Goal: Transaction & Acquisition: Purchase product/service

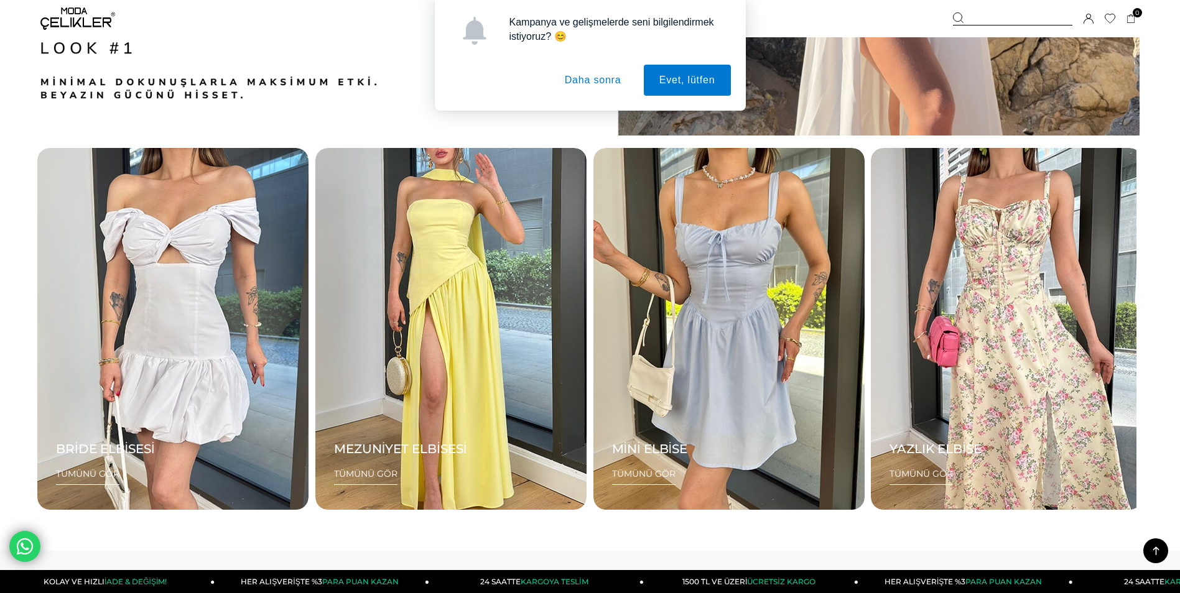
scroll to position [2177, 0]
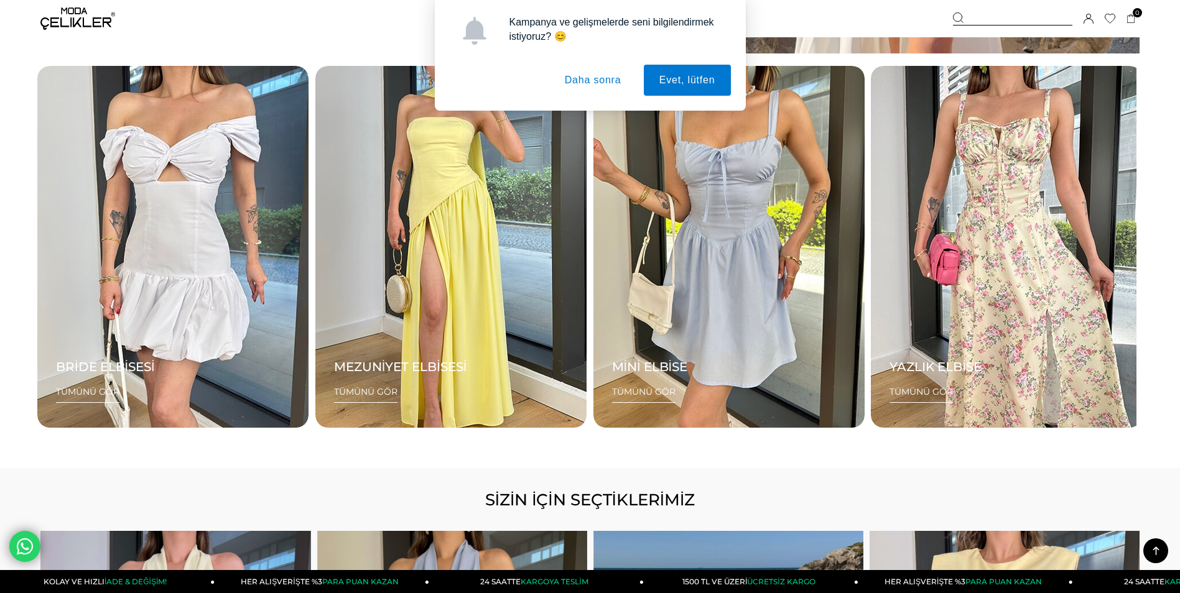
click at [593, 86] on button "Daha sonra" at bounding box center [593, 80] width 88 height 31
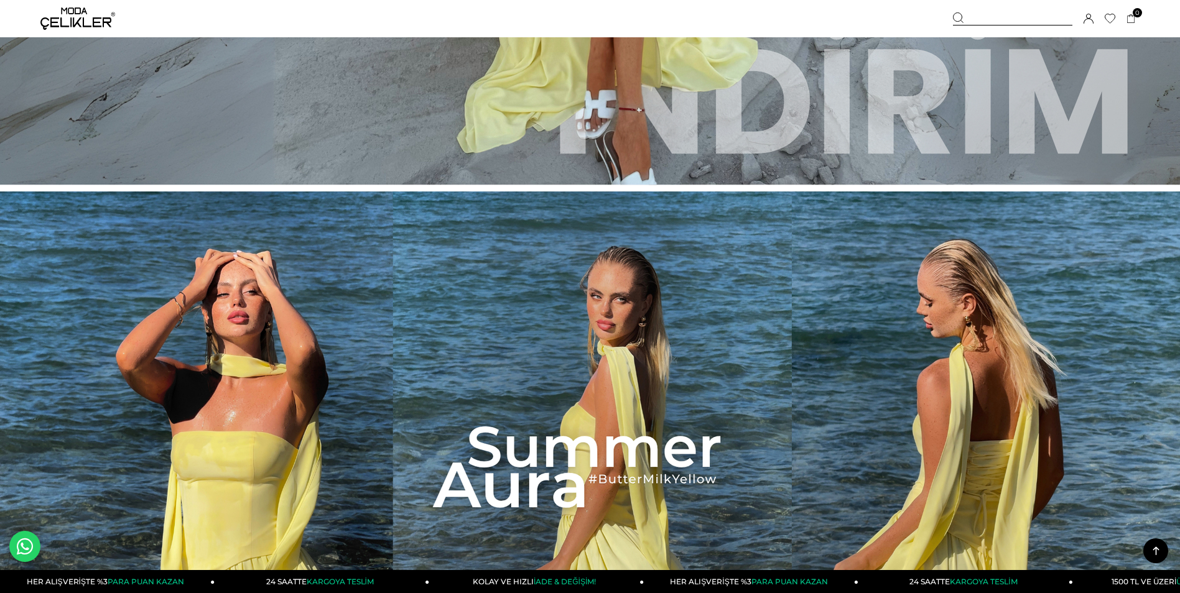
scroll to position [0, 0]
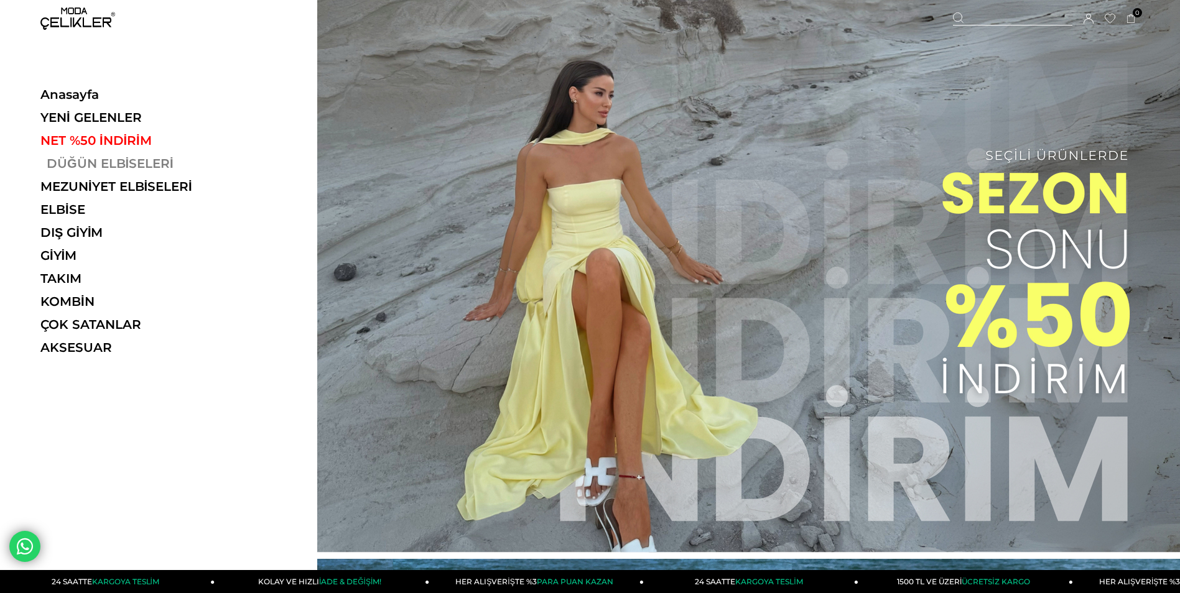
click at [76, 164] on link "DÜĞÜN ELBİSELERİ" at bounding box center [125, 163] width 171 height 15
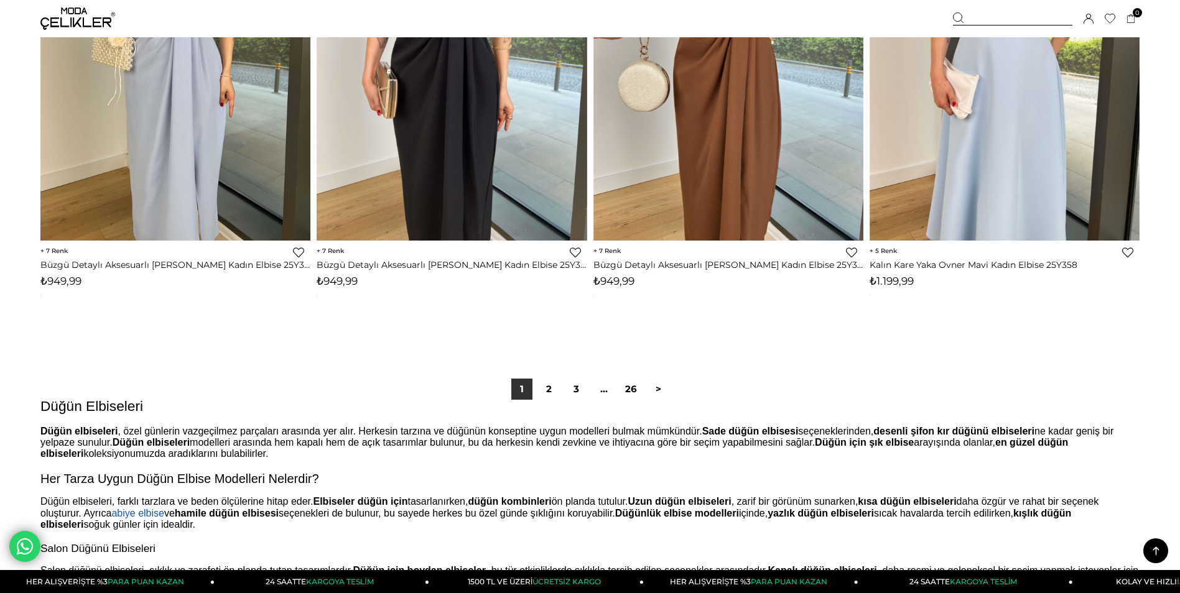
scroll to position [9205, 0]
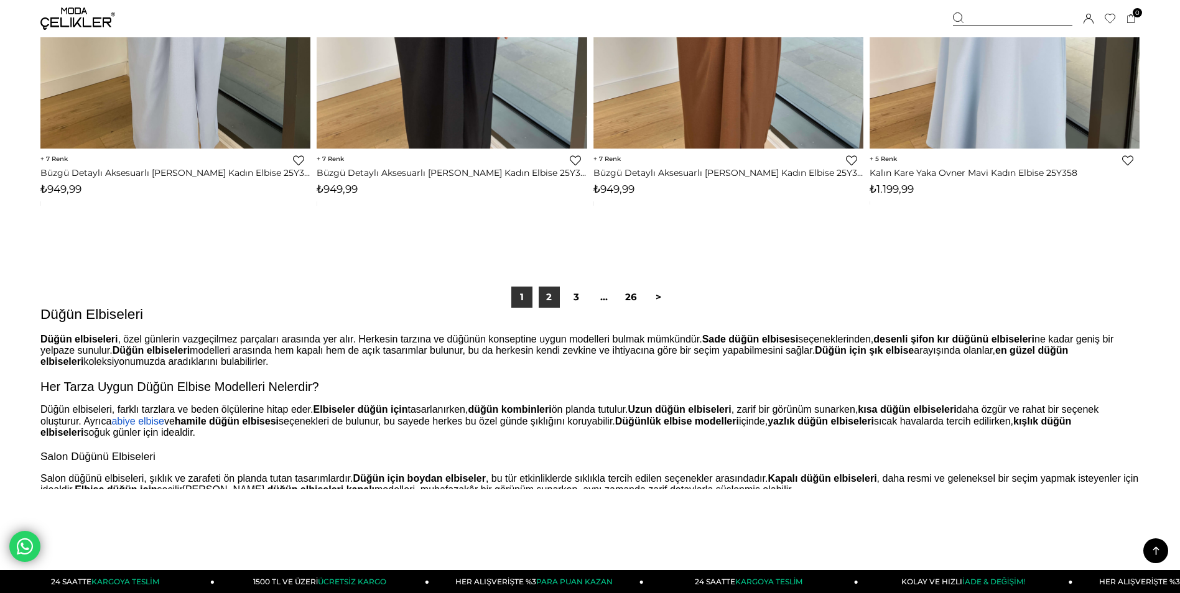
click at [549, 299] on link "2" at bounding box center [549, 297] width 21 height 21
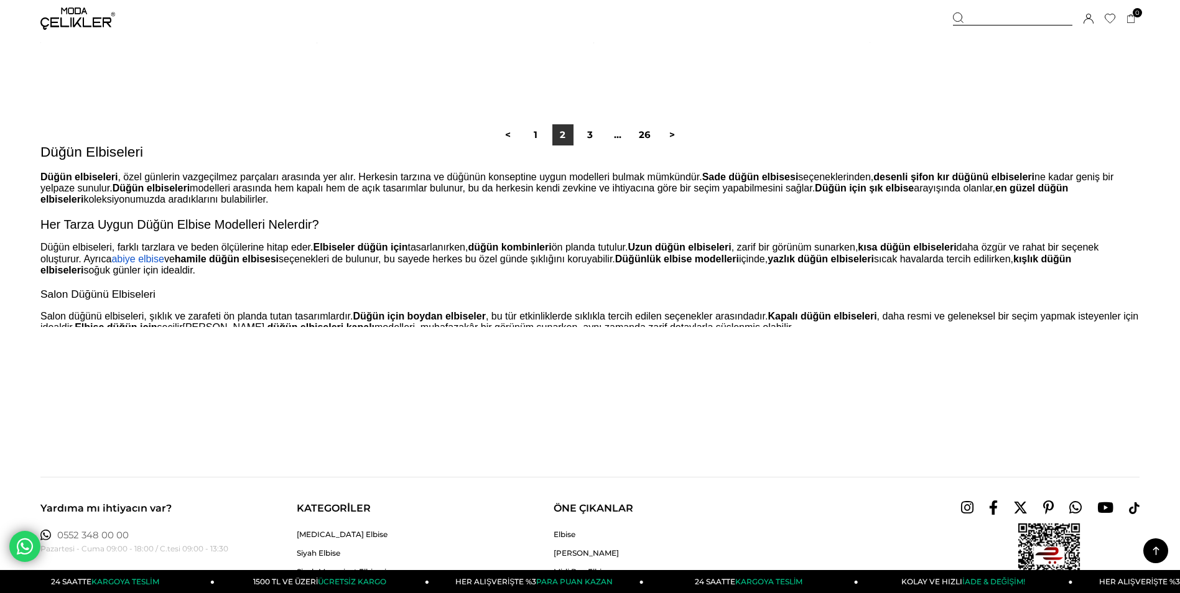
scroll to position [9391, 0]
